Goal: Information Seeking & Learning: Learn about a topic

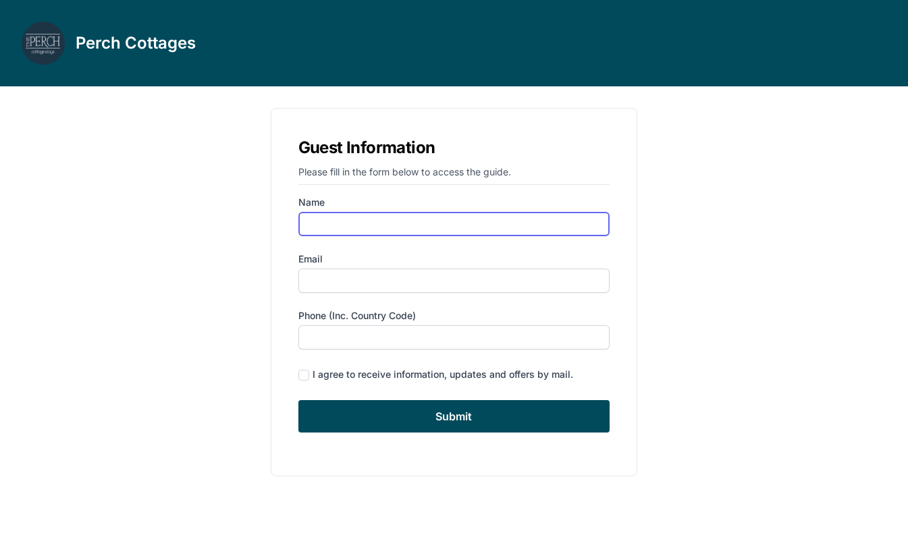
click at [331, 218] on input "Name" at bounding box center [454, 224] width 312 height 24
type input "[PERSON_NAME]"
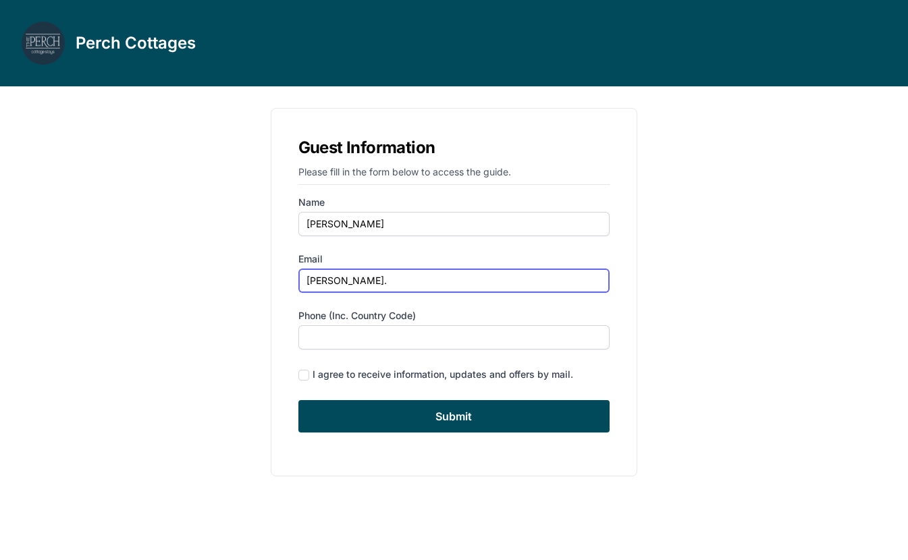
type input "[PERSON_NAME][EMAIL_ADDRESS][PERSON_NAME][DOMAIN_NAME]"
type input "3472242407"
click at [377, 283] on input "[PERSON_NAME][EMAIL_ADDRESS][PERSON_NAME][DOMAIN_NAME]" at bounding box center [454, 281] width 312 height 24
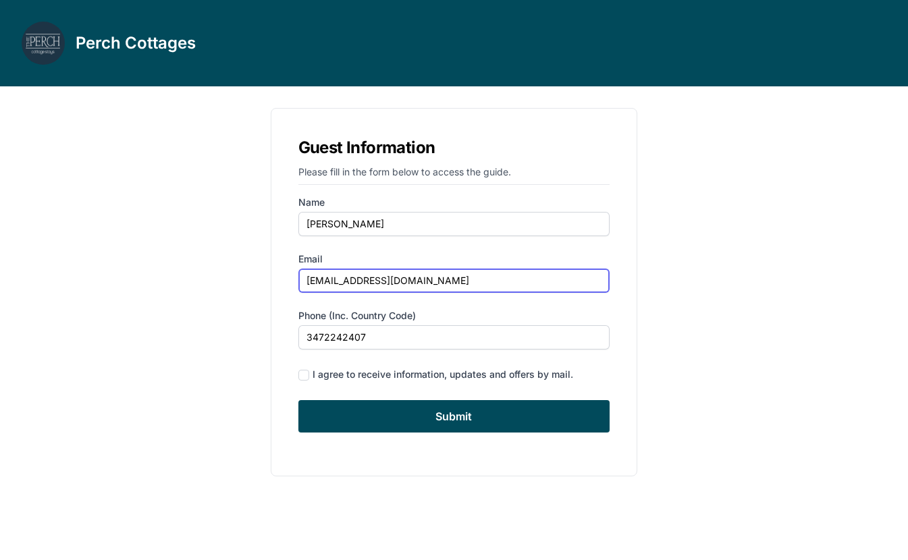
type input "[EMAIL_ADDRESS][DOMAIN_NAME]"
click at [325, 377] on div "I agree to receive information, updates and offers by mail." at bounding box center [442, 374] width 260 height 13
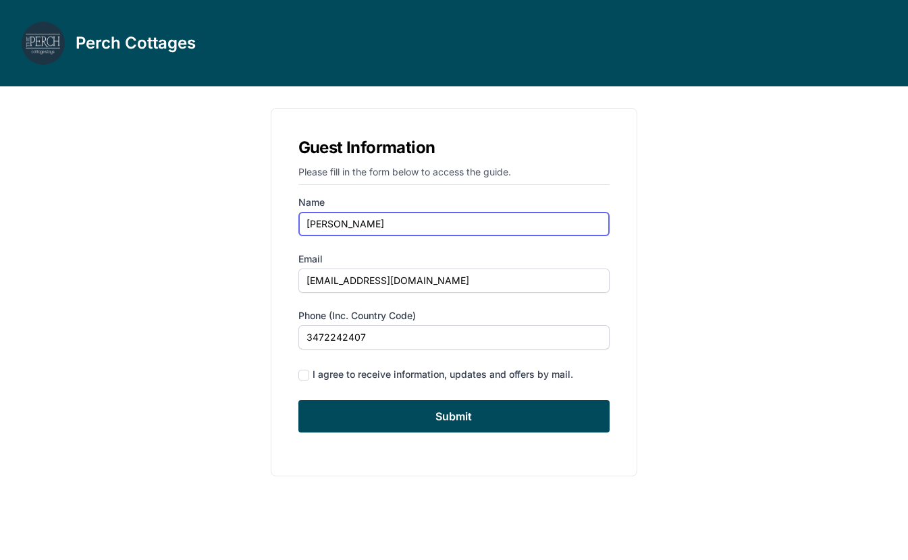
click at [360, 225] on input "[PERSON_NAME]" at bounding box center [454, 224] width 312 height 24
type input "[PERSON_NAME]"
click at [325, 379] on div "I agree to receive information, updates and offers by mail." at bounding box center [442, 374] width 260 height 13
click at [324, 378] on div "I agree to receive information, updates and offers by mail." at bounding box center [442, 374] width 260 height 13
click at [312, 374] on div "I agree to receive information, updates and offers by mail." at bounding box center [442, 374] width 260 height 13
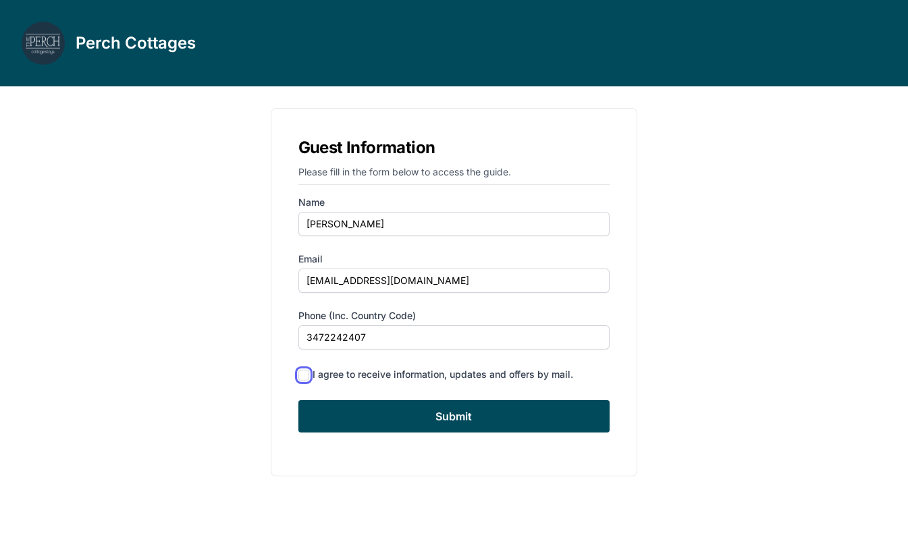
click at [304, 373] on input "checkbox" at bounding box center [303, 375] width 11 height 11
checkbox input "true"
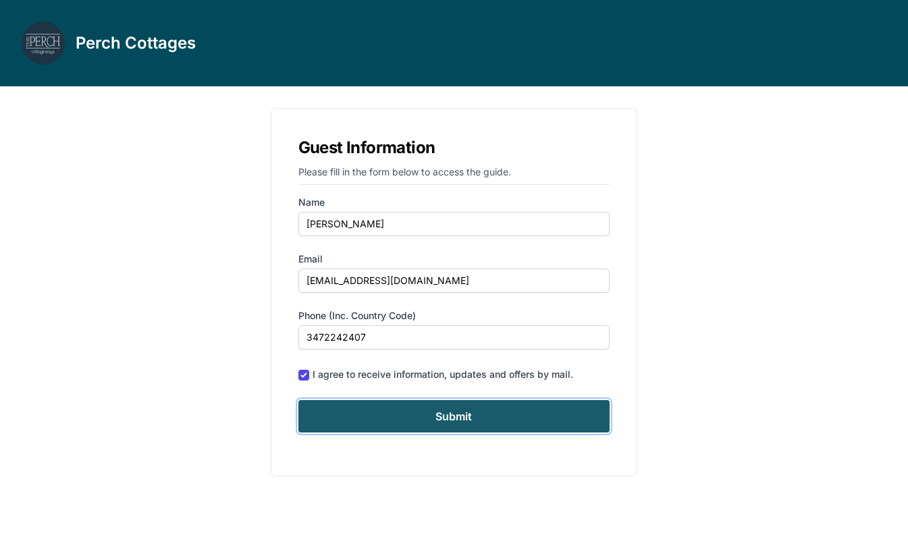
click at [334, 416] on input "Submit" at bounding box center [454, 416] width 312 height 32
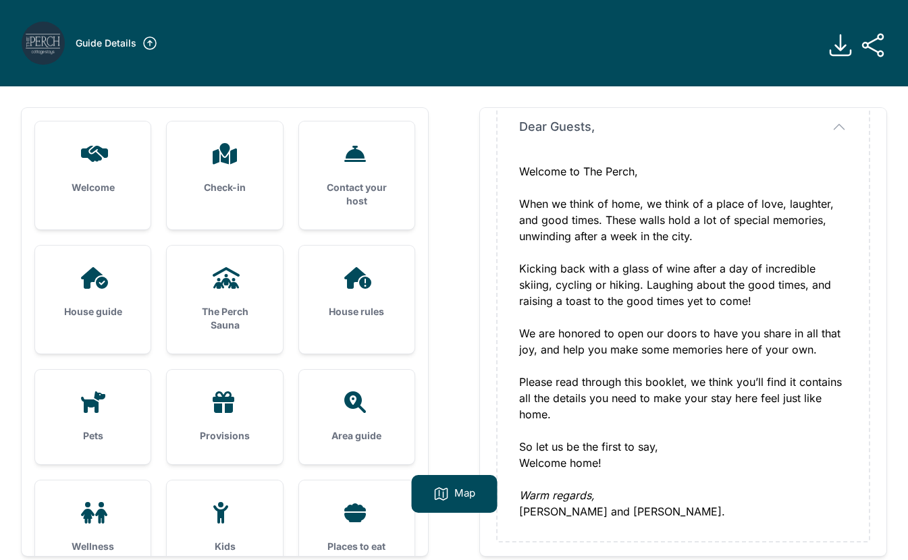
scroll to position [103, 0]
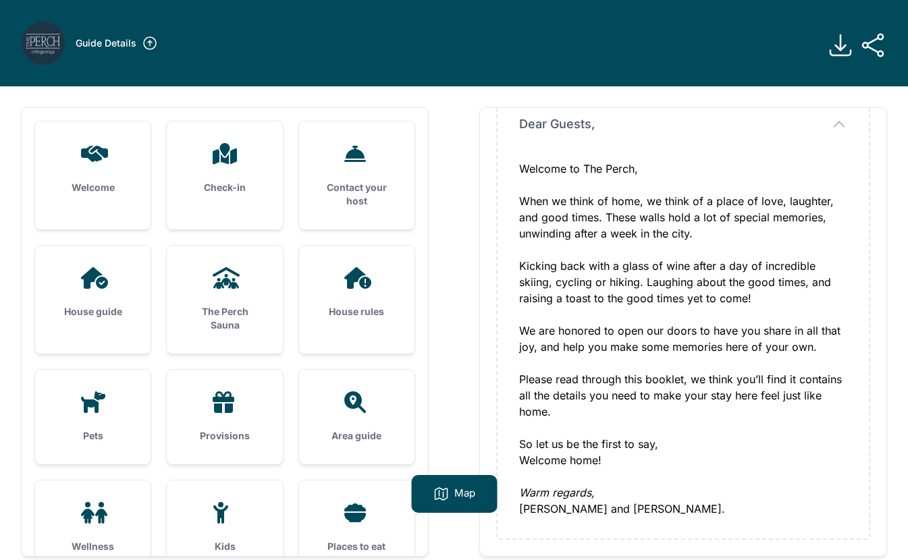
click at [90, 162] on icon at bounding box center [93, 154] width 32 height 22
click at [257, 177] on div "Check-in" at bounding box center [224, 168] width 115 height 94
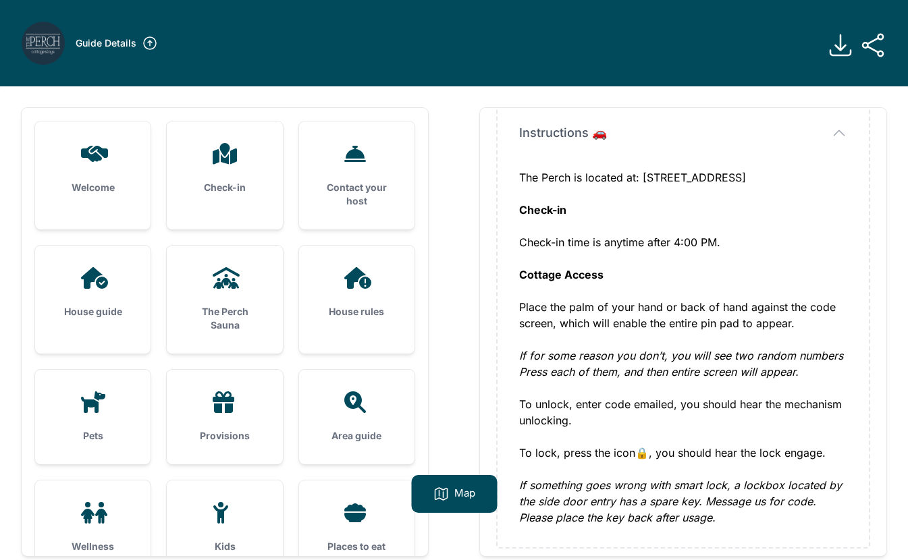
scroll to position [119, 0]
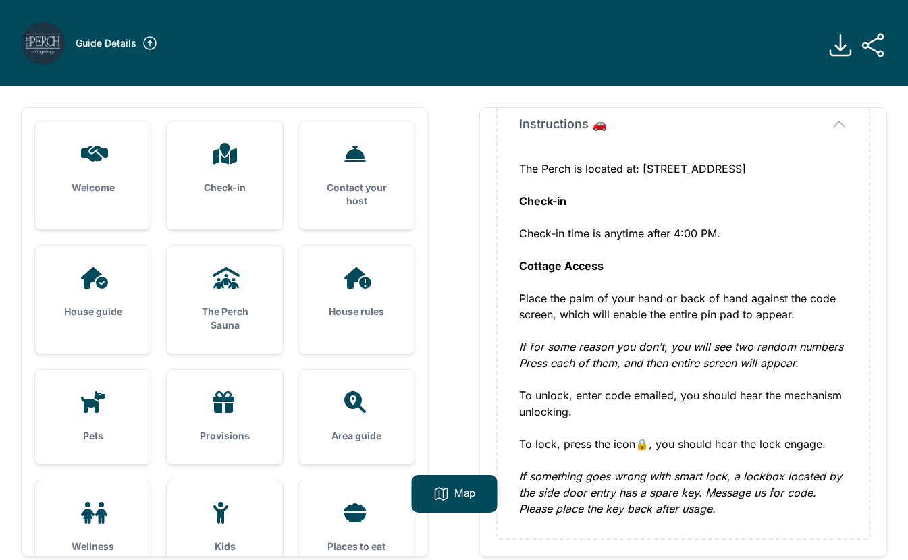
click at [385, 179] on div "Contact your host" at bounding box center [356, 175] width 115 height 108
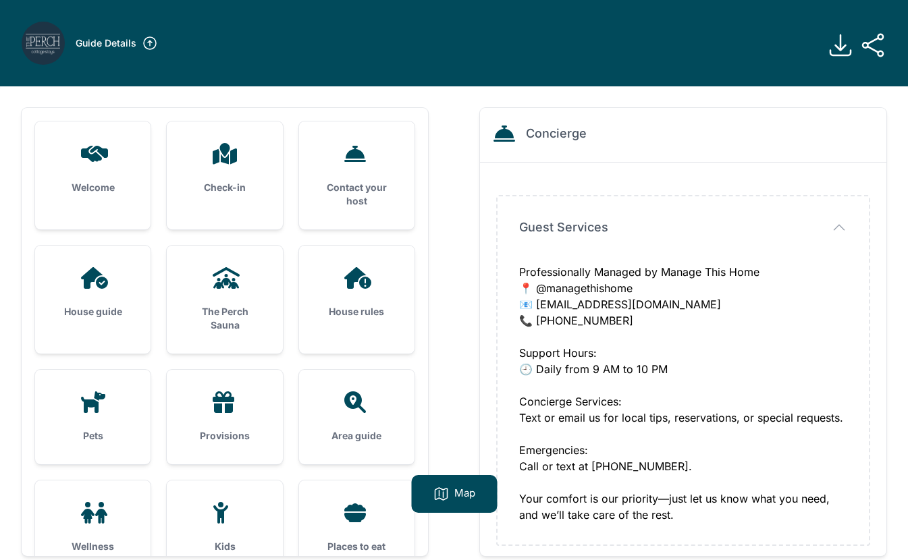
scroll to position [6, 0]
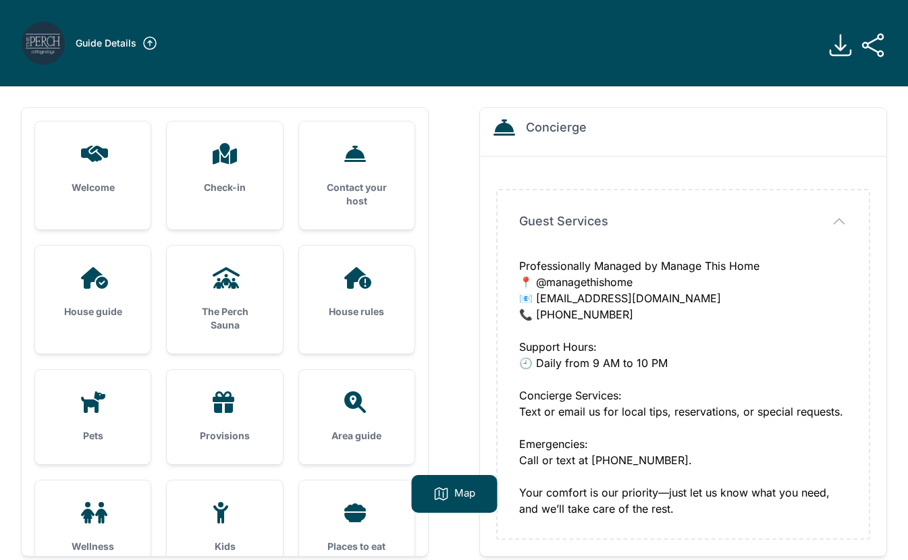
click at [92, 289] on div "House guide" at bounding box center [92, 293] width 115 height 94
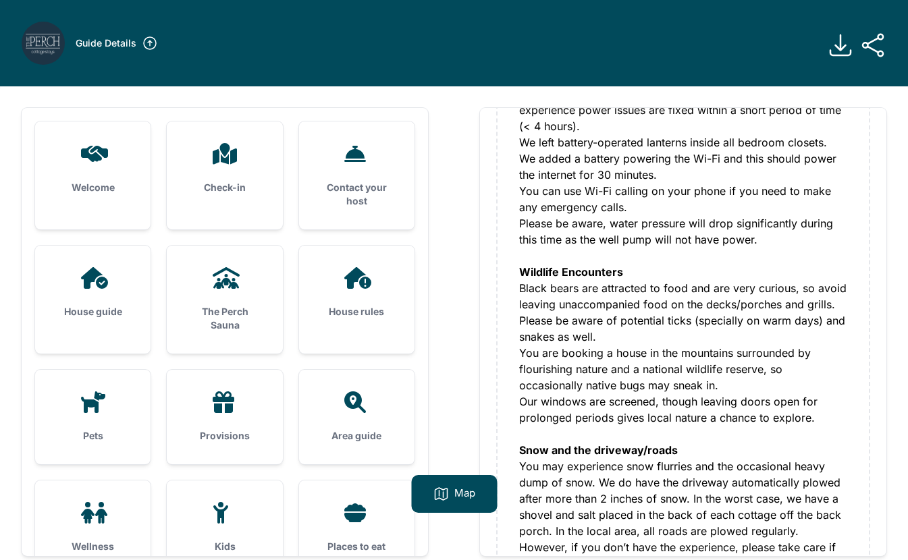
scroll to position [492, 0]
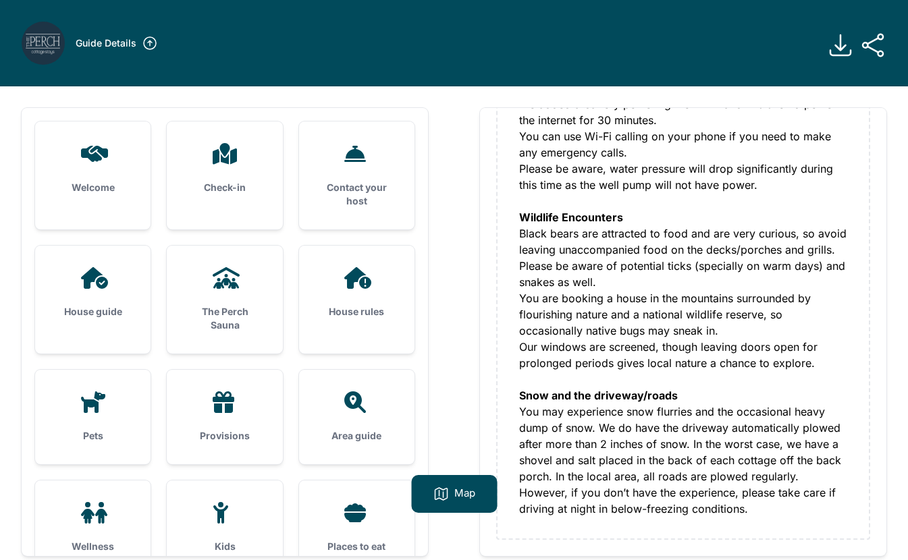
click at [231, 323] on h3 "The Perch Sauna" at bounding box center [224, 318] width 72 height 27
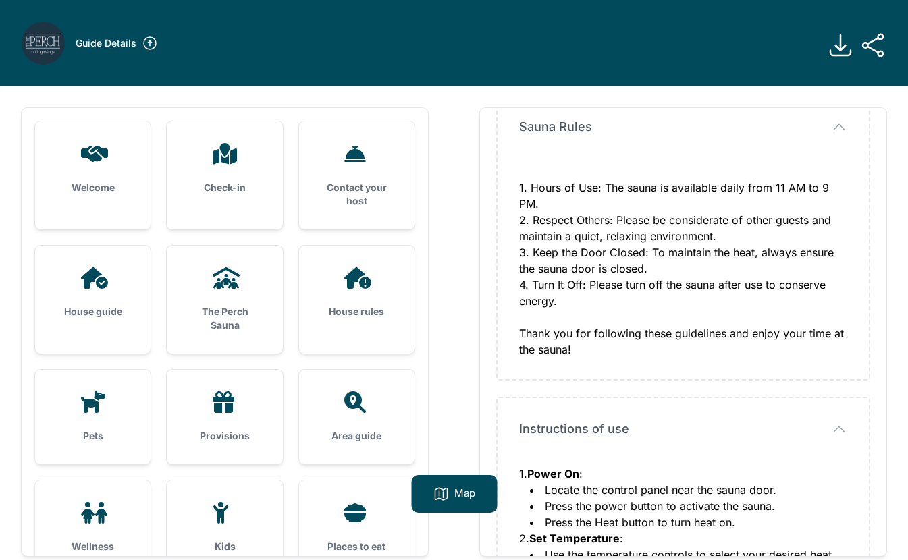
scroll to position [80, 0]
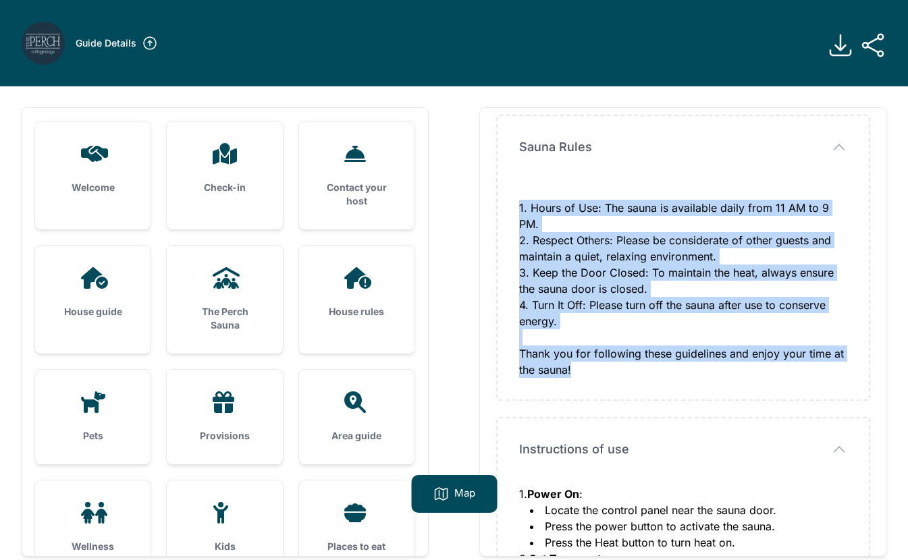
drag, startPoint x: 520, startPoint y: 210, endPoint x: 620, endPoint y: 391, distance: 206.9
click at [620, 391] on div "Sauna Rules Sauna Rules 1. Hours of Use: The sauna is available daily from 11 A…" at bounding box center [682, 257] width 371 height 283
copy div "1. Hours of Use: The sauna is available daily from 11 AM to 9 PM. 2. Respect Ot…"
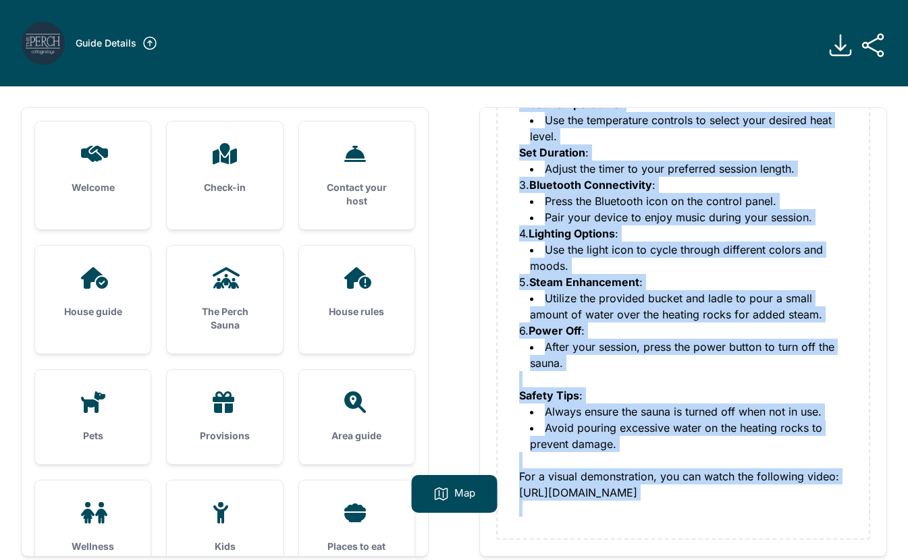
scroll to position [86, 0]
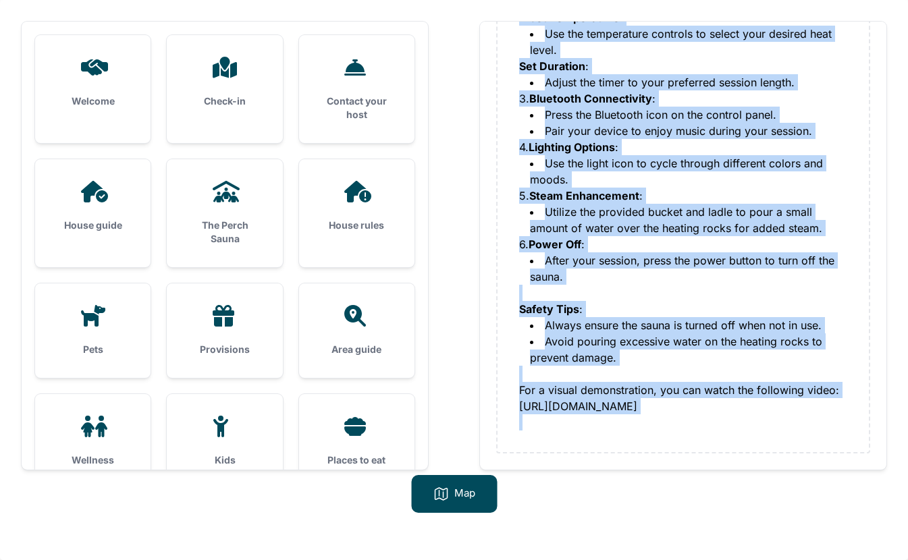
drag, startPoint x: 518, startPoint y: 176, endPoint x: 750, endPoint y: 414, distance: 332.1
click at [750, 414] on div "1. Power On : Locate the control panel near the sauna door. Press the power but…" at bounding box center [683, 188] width 328 height 486
copy div "1. Power On : Locate the control panel near the sauna door. Press the power but…"
click at [335, 211] on div "House rules" at bounding box center [356, 206] width 115 height 94
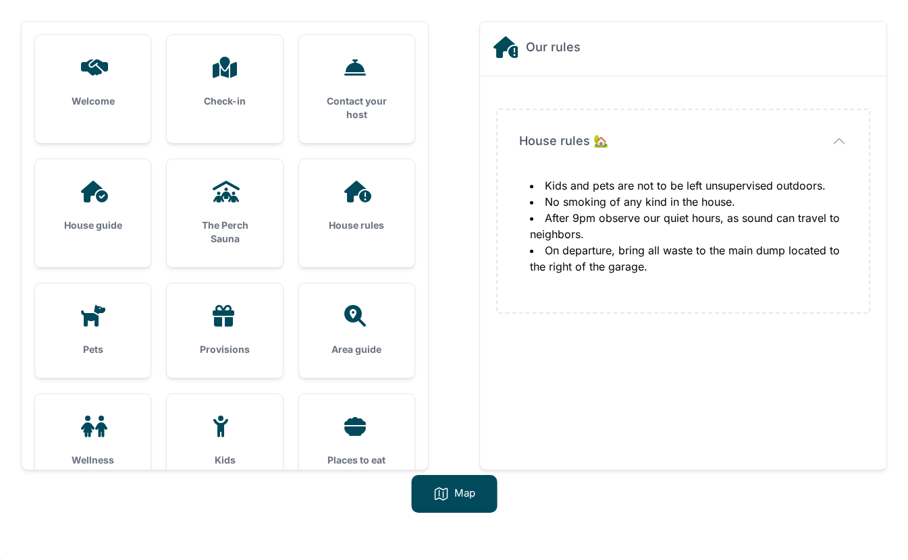
click at [353, 211] on div "House rules" at bounding box center [356, 206] width 115 height 94
click at [49, 316] on div "Pets" at bounding box center [92, 330] width 115 height 94
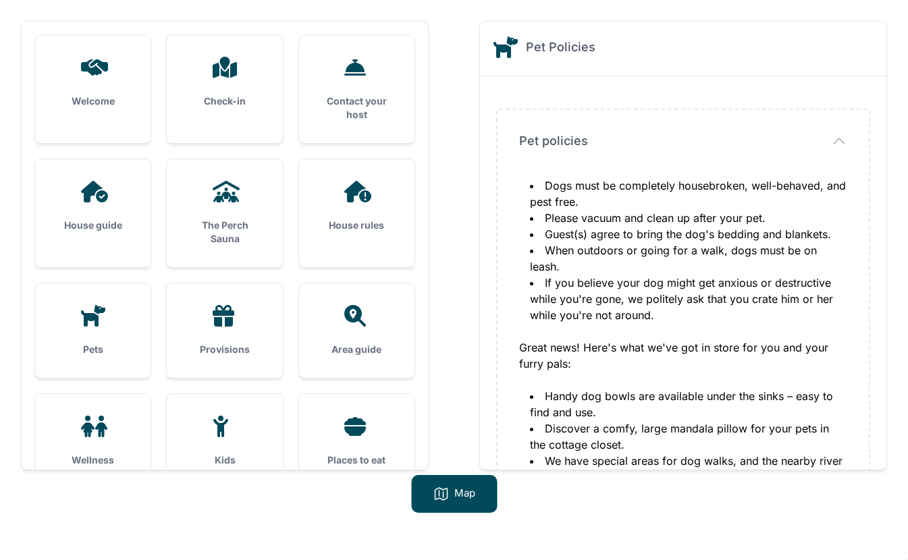
click at [193, 335] on div "Provisions" at bounding box center [224, 330] width 115 height 94
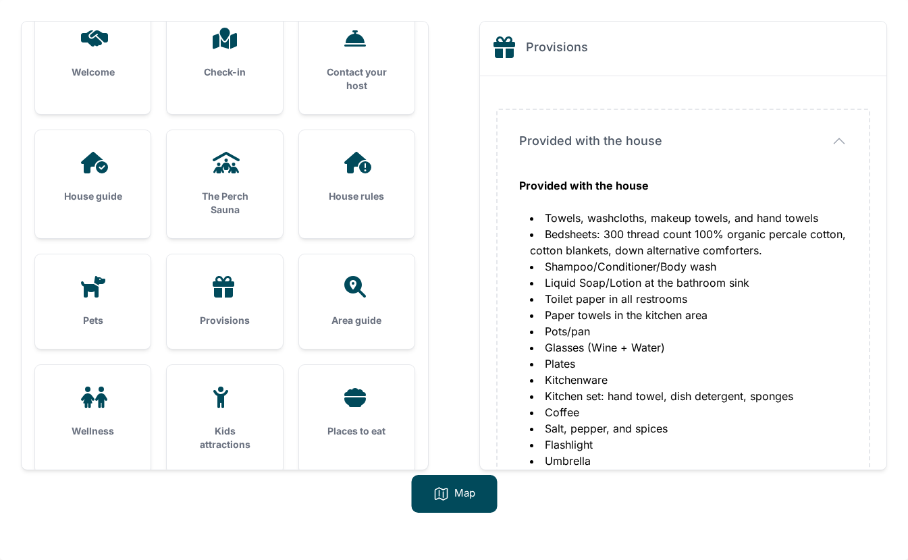
scroll to position [87, 0]
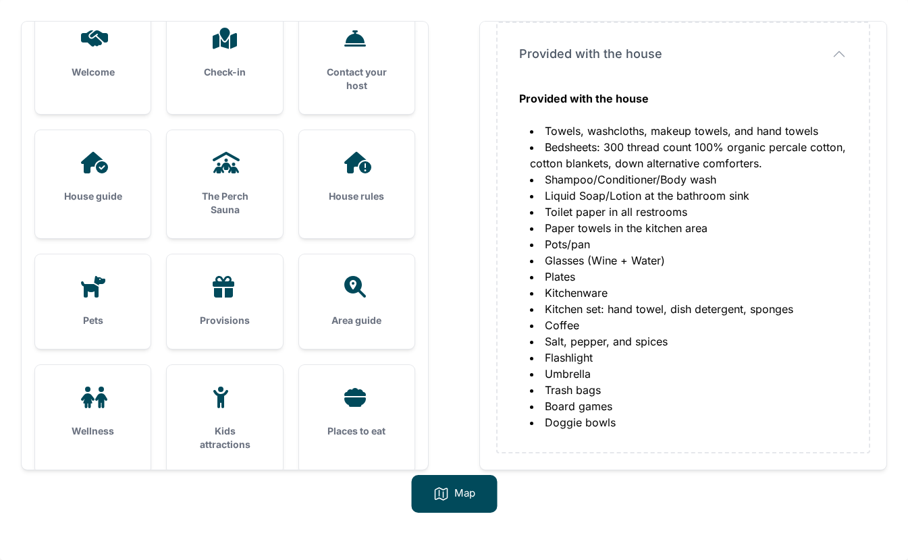
click at [364, 289] on icon at bounding box center [356, 287] width 32 height 22
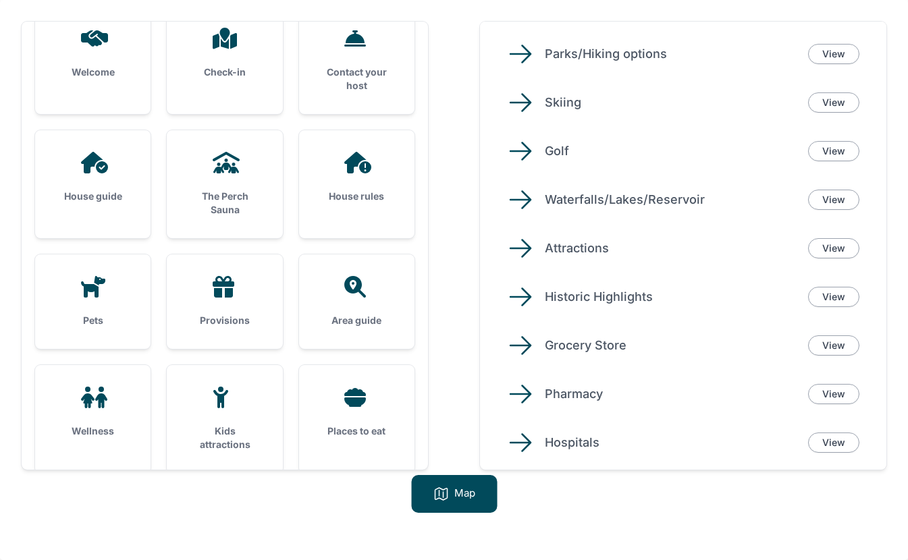
scroll to position [0, 0]
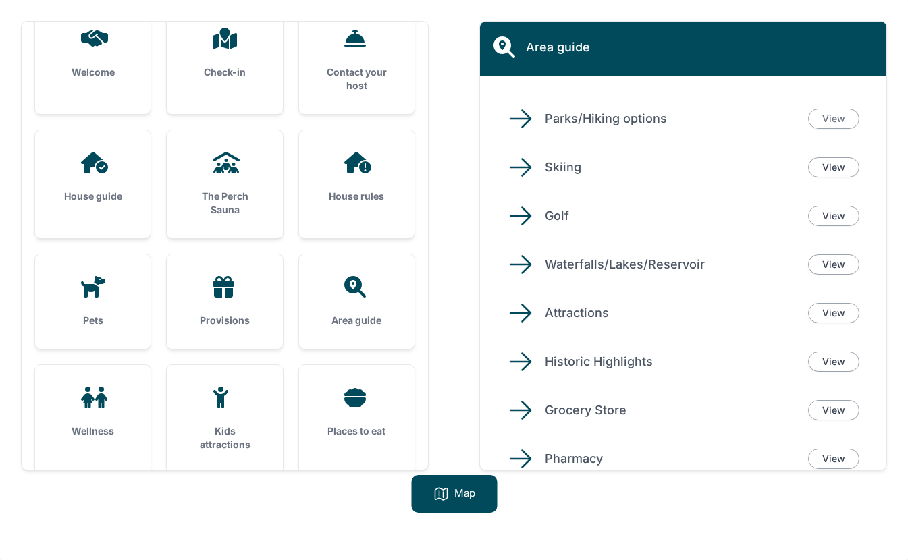
click at [821, 117] on link "View" at bounding box center [833, 119] width 51 height 20
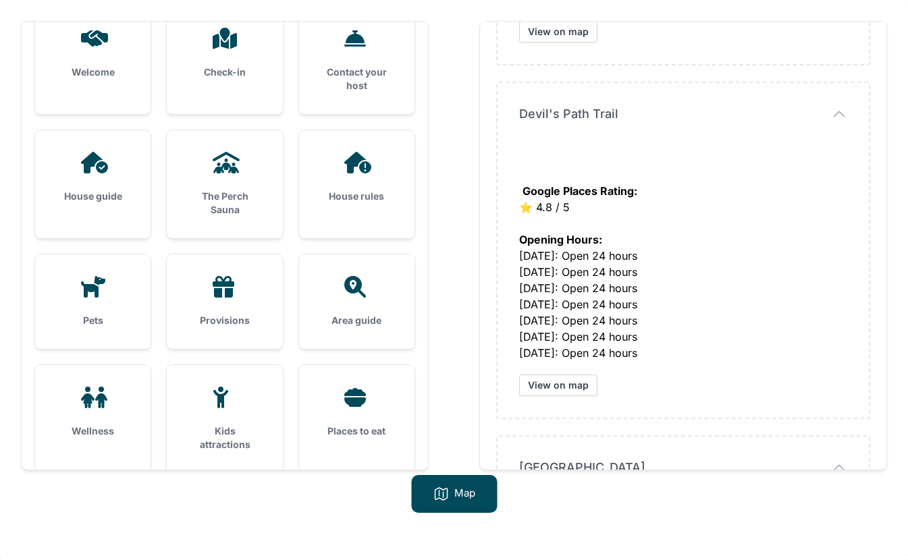
scroll to position [2754, 0]
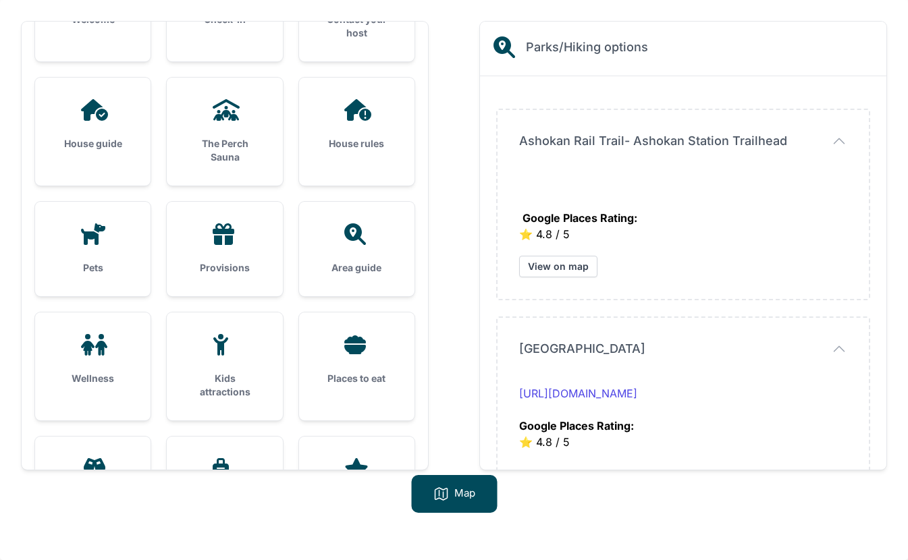
scroll to position [89, 0]
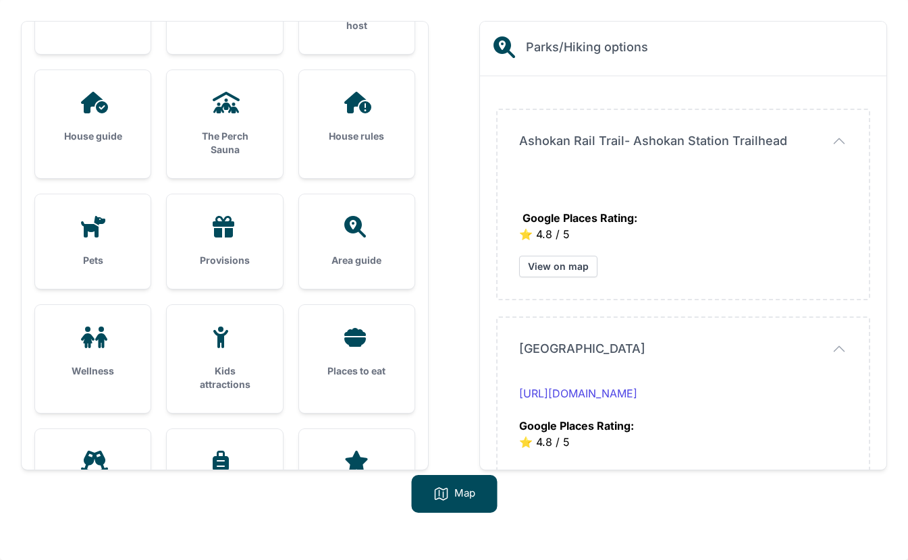
click at [343, 241] on div "Area guide" at bounding box center [356, 241] width 115 height 94
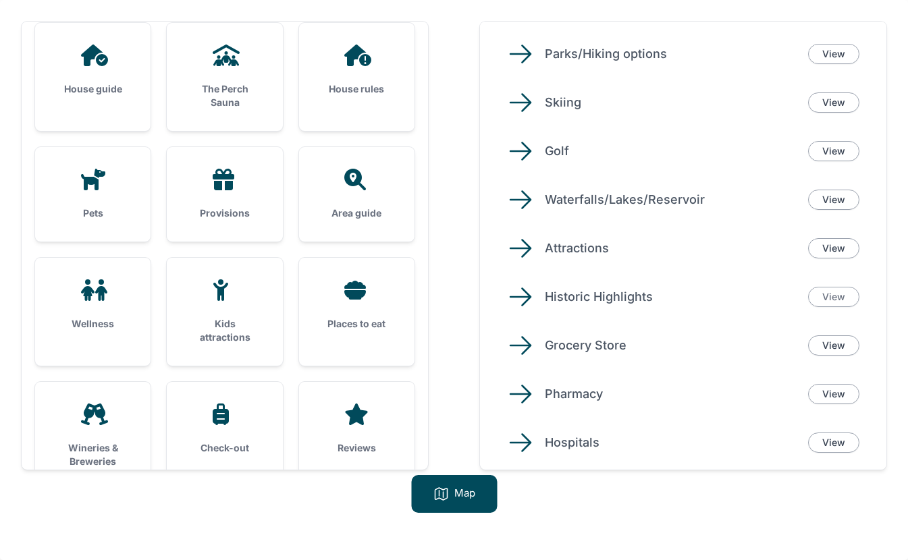
scroll to position [170, 0]
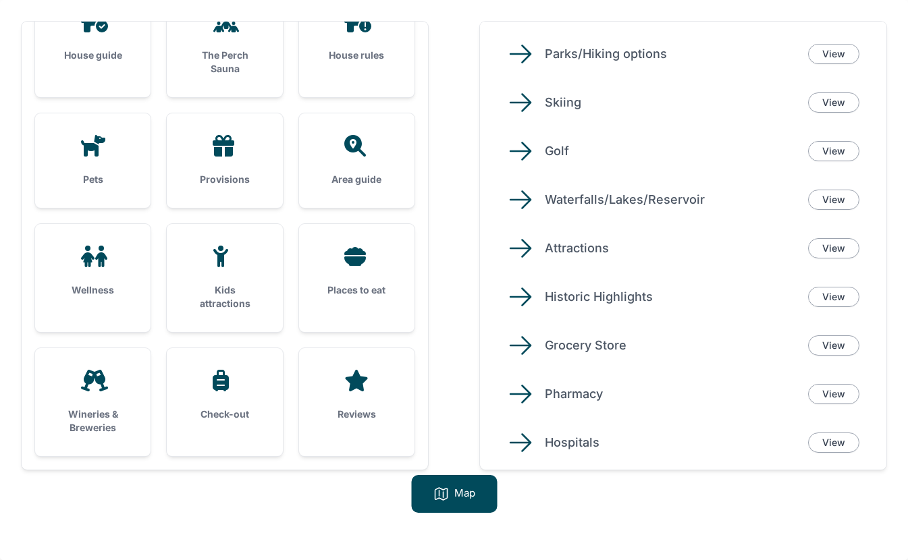
click at [93, 291] on h3 "Wellness" at bounding box center [93, 289] width 72 height 13
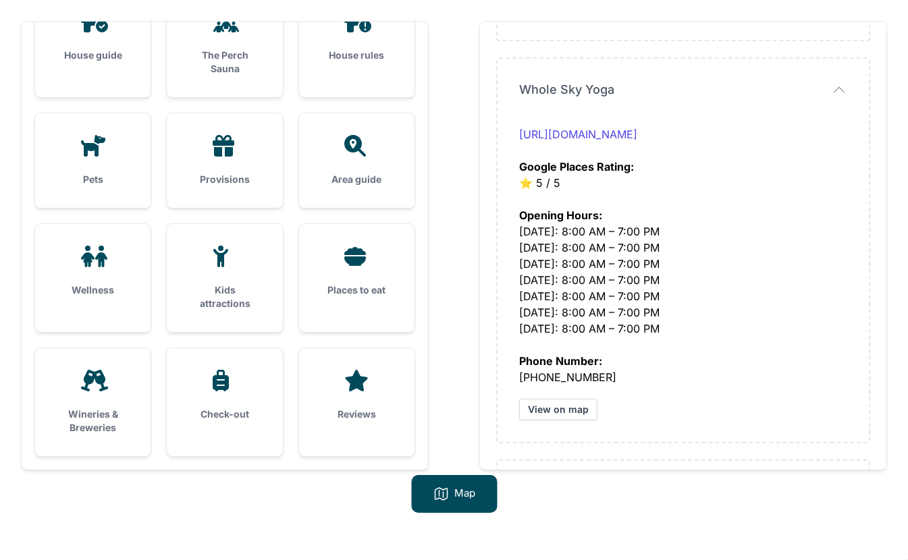
scroll to position [584, 0]
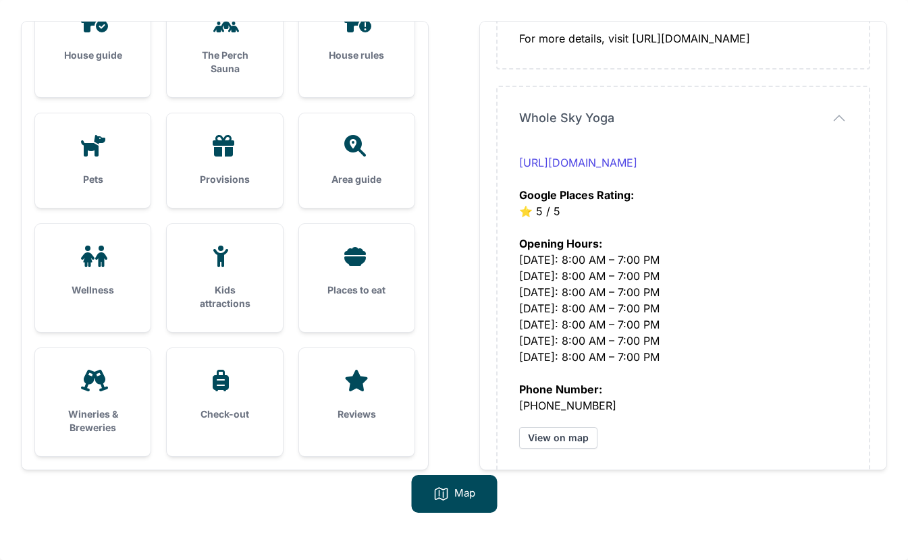
click at [98, 391] on icon at bounding box center [93, 381] width 32 height 22
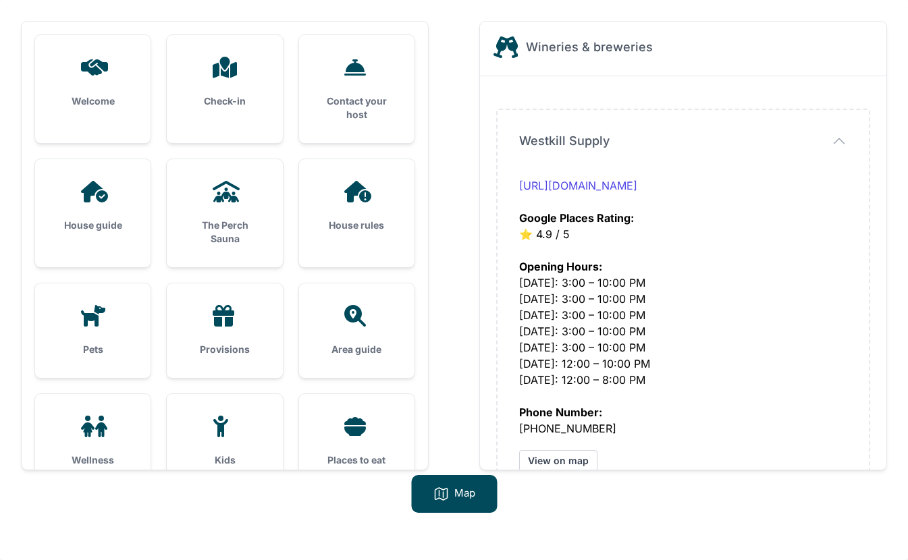
scroll to position [0, 0]
